Goal: Check status

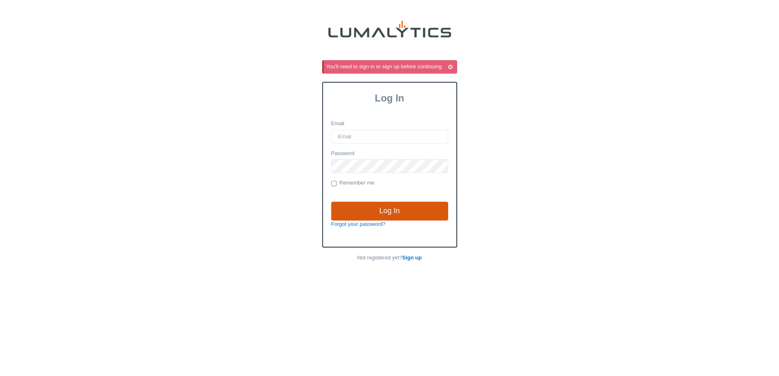
type input "acowell@valleytruckparts.com"
click at [351, 209] on input "Log In" at bounding box center [389, 210] width 117 height 19
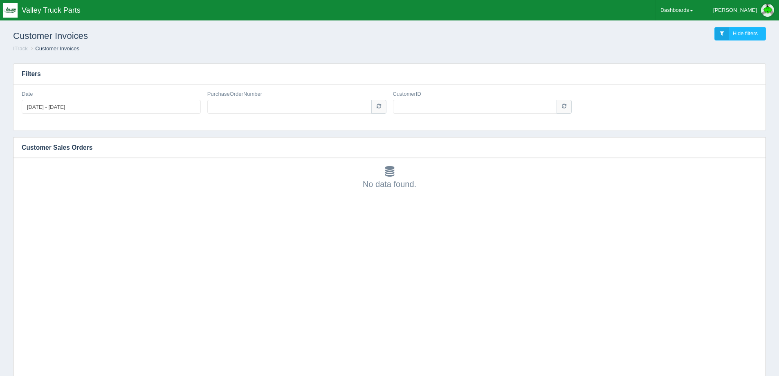
click at [275, 130] on div "Date 2024-01-01 - 2025-12-31 PurchaseOrderNumber CustomerID" at bounding box center [389, 107] width 752 height 46
drag, startPoint x: 275, startPoint y: 130, endPoint x: 253, endPoint y: 108, distance: 30.9
click at [253, 108] on input "PurchaseOrderNumber" at bounding box center [289, 107] width 164 height 14
paste input "5012045027"
type input "5012045027"
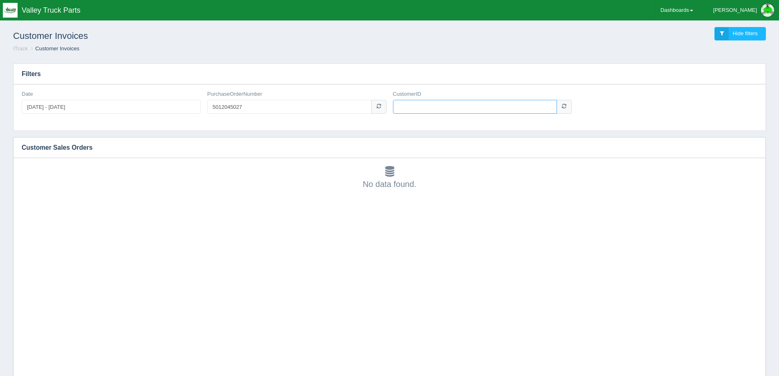
click at [416, 106] on input "CustomerID" at bounding box center [475, 107] width 164 height 14
type input "5361"
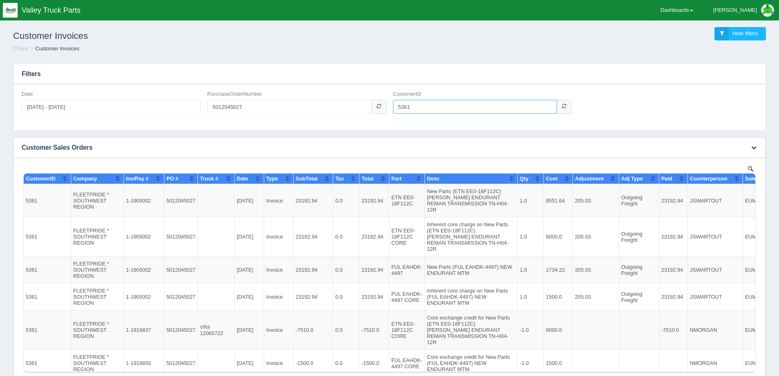
scroll to position [6, 0]
